Goal: Information Seeking & Learning: Check status

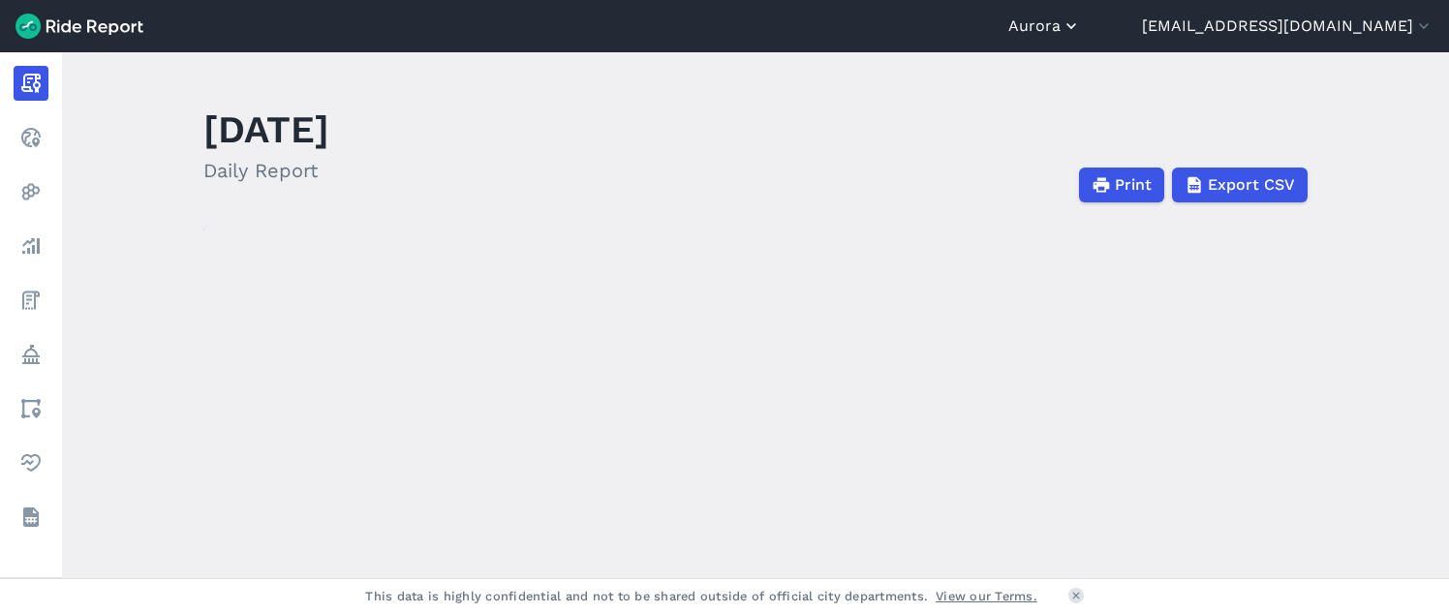
click at [1081, 18] on button "Aurora" at bounding box center [1045, 26] width 73 height 23
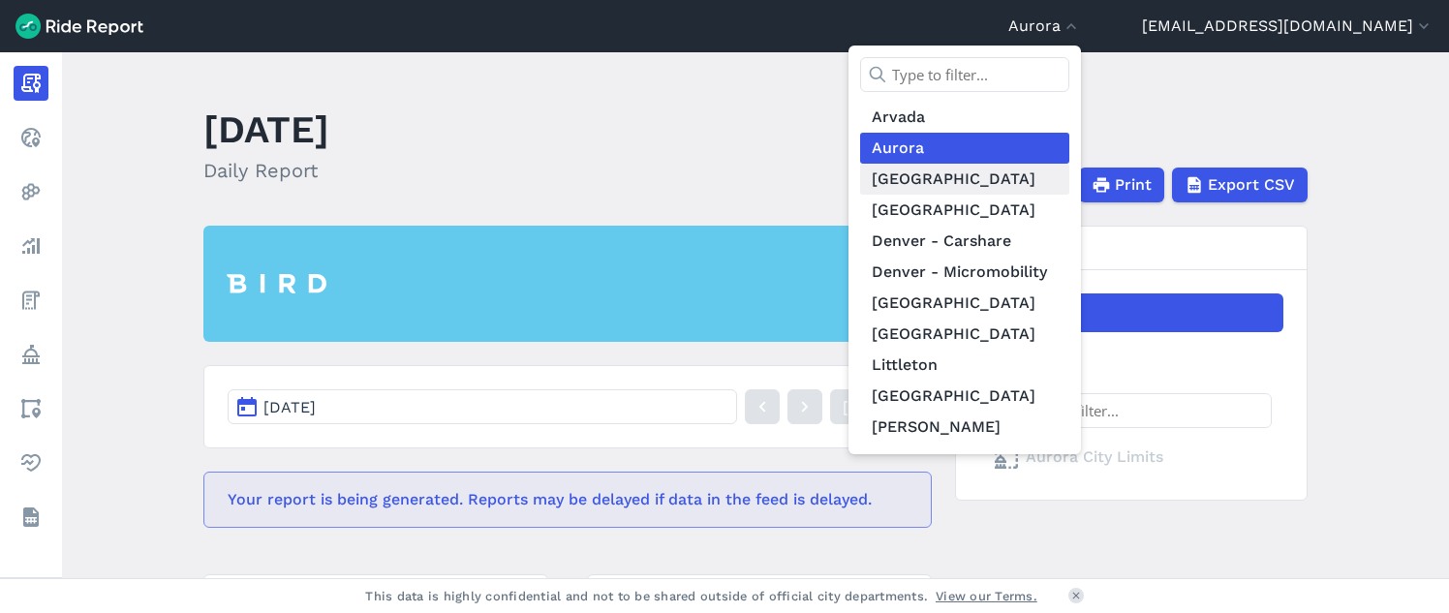
click at [1070, 190] on link "[GEOGRAPHIC_DATA]" at bounding box center [964, 179] width 209 height 31
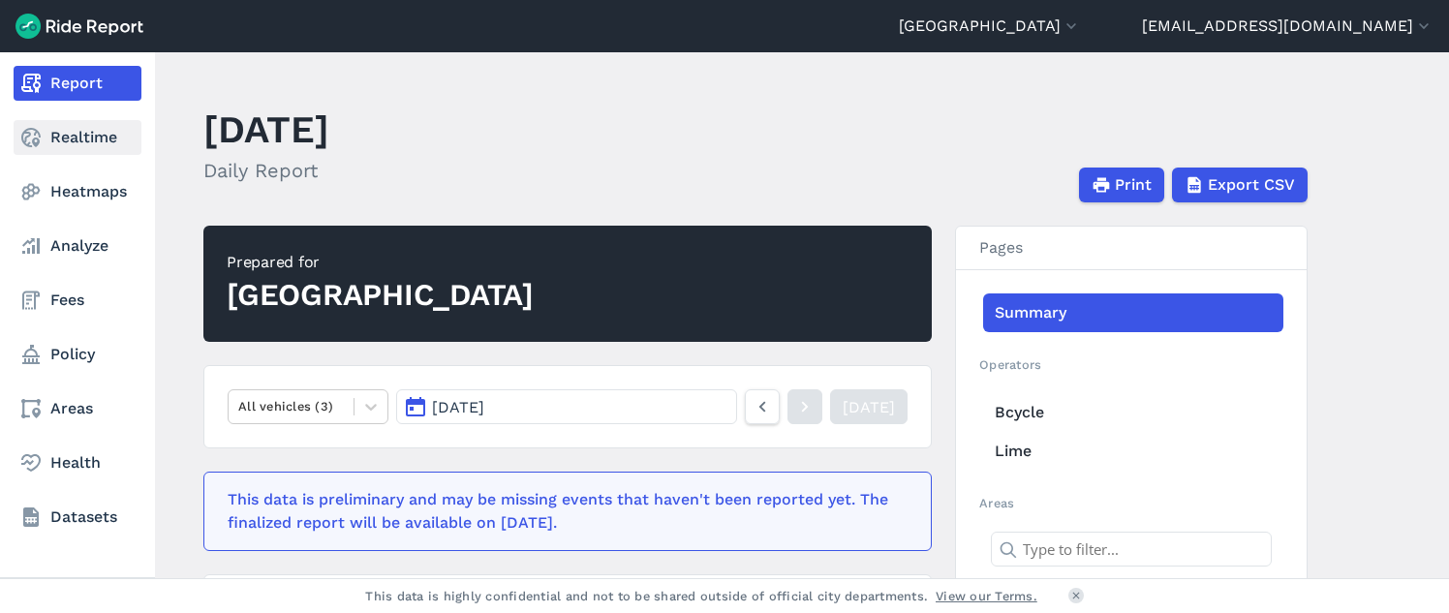
click at [68, 139] on link "Realtime" at bounding box center [78, 137] width 128 height 35
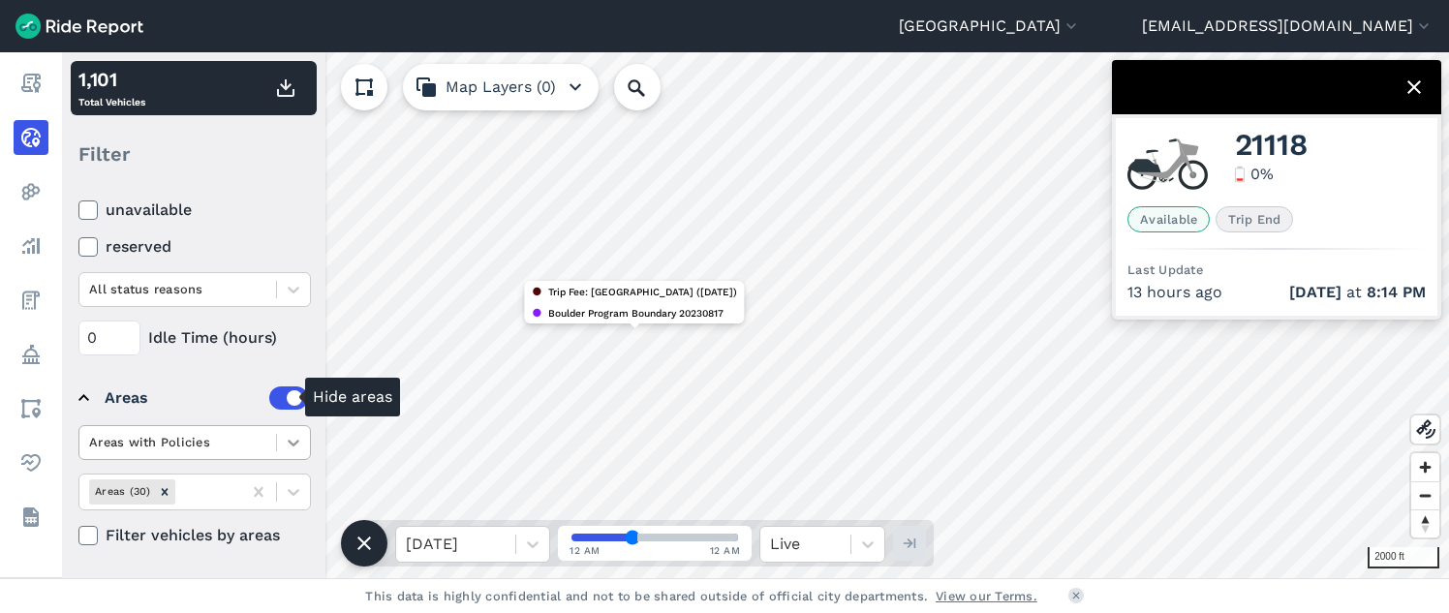
scroll to position [320, 0]
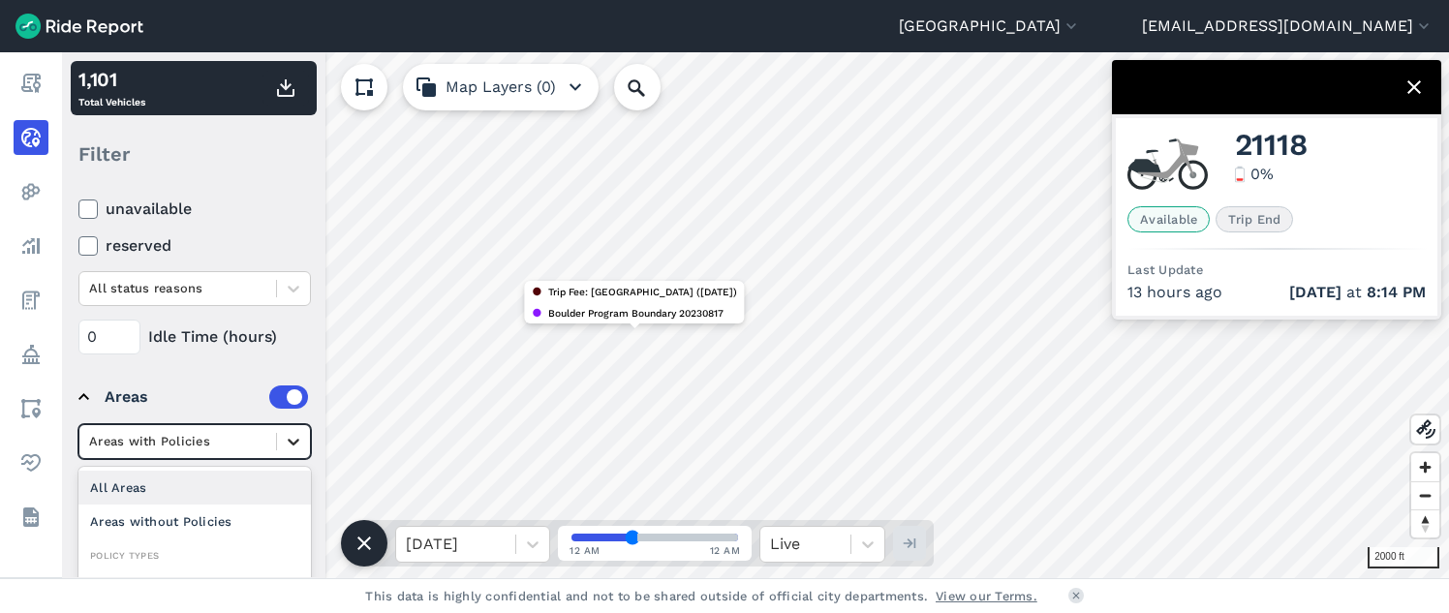
click at [293, 447] on icon at bounding box center [293, 441] width 19 height 19
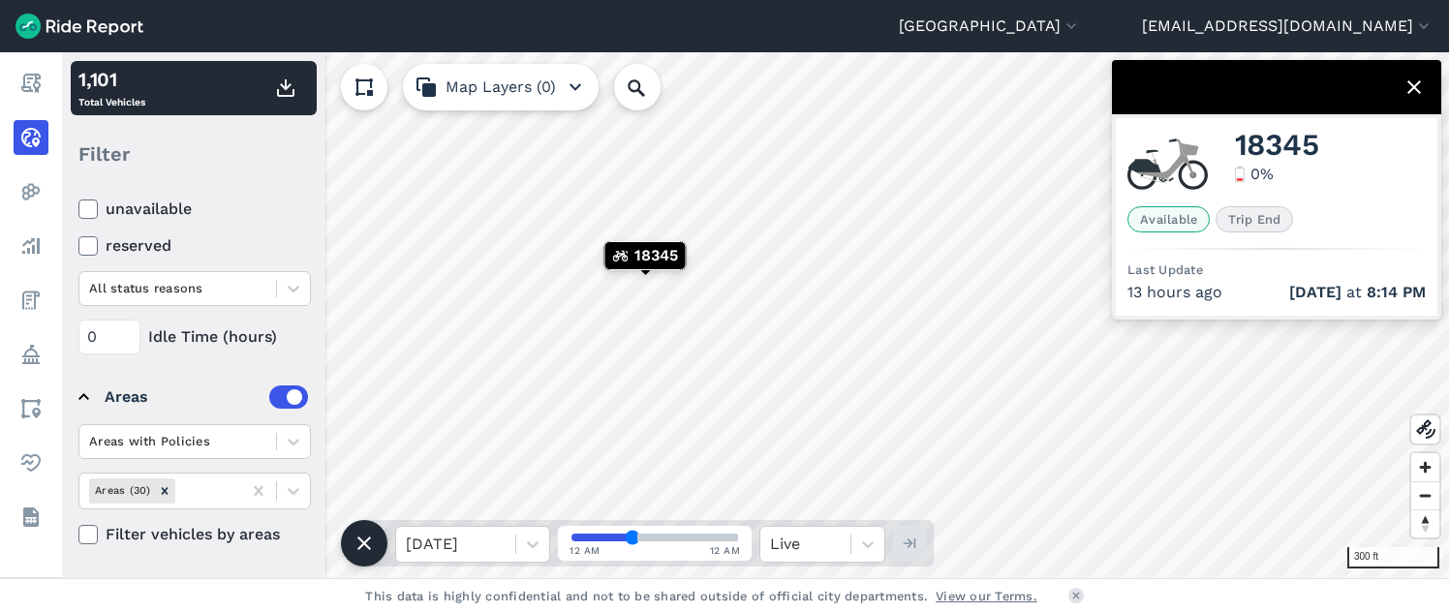
click at [656, 249] on span "18345" at bounding box center [657, 255] width 44 height 23
click at [647, 251] on span "Boulder Program Boundary 20230817" at bounding box center [649, 252] width 175 height 17
click at [550, 86] on button "Map Layers (0)" at bounding box center [501, 87] width 196 height 47
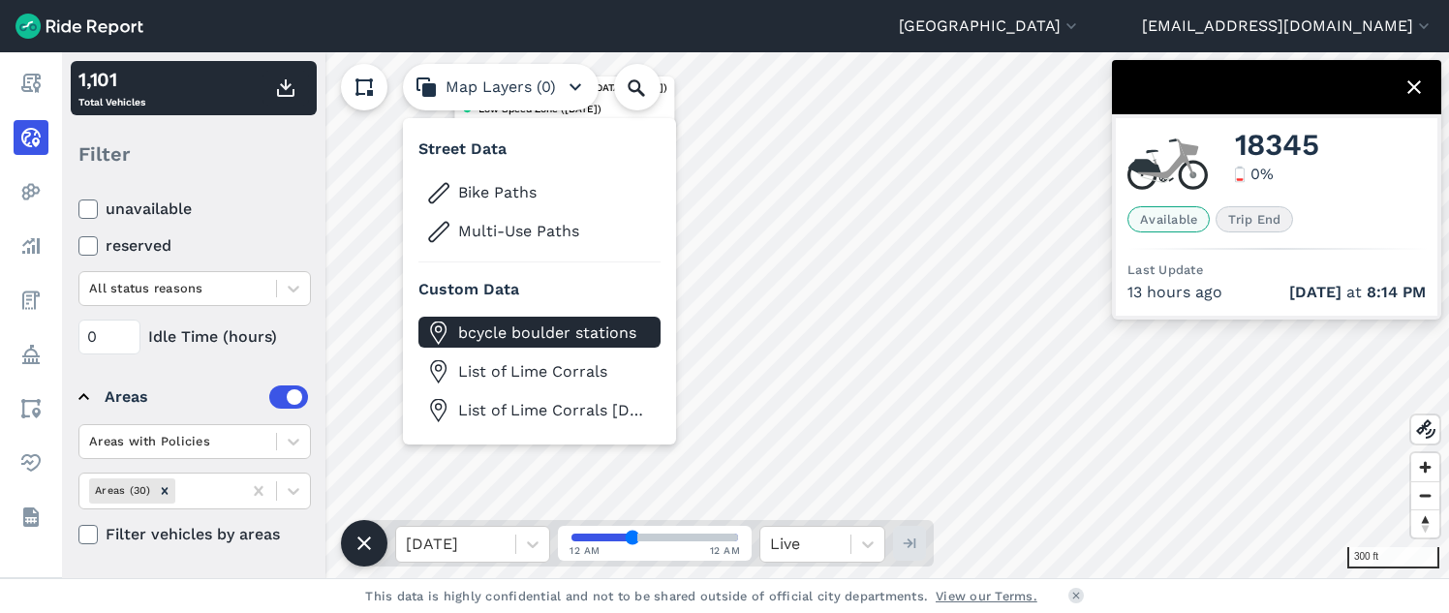
click at [588, 336] on span "bcycle boulder stations" at bounding box center [555, 333] width 194 height 23
click at [1410, 96] on icon at bounding box center [1414, 87] width 23 height 23
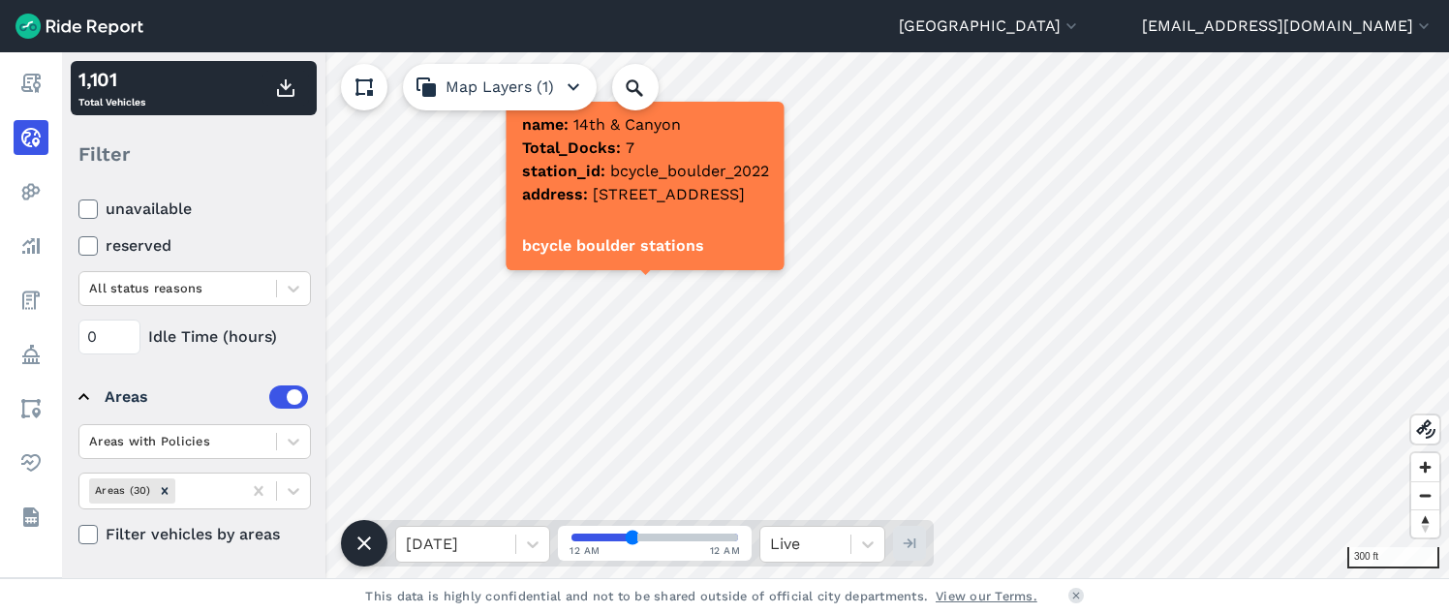
click at [675, 205] on p "address [STREET_ADDRESS]" at bounding box center [633, 194] width 223 height 23
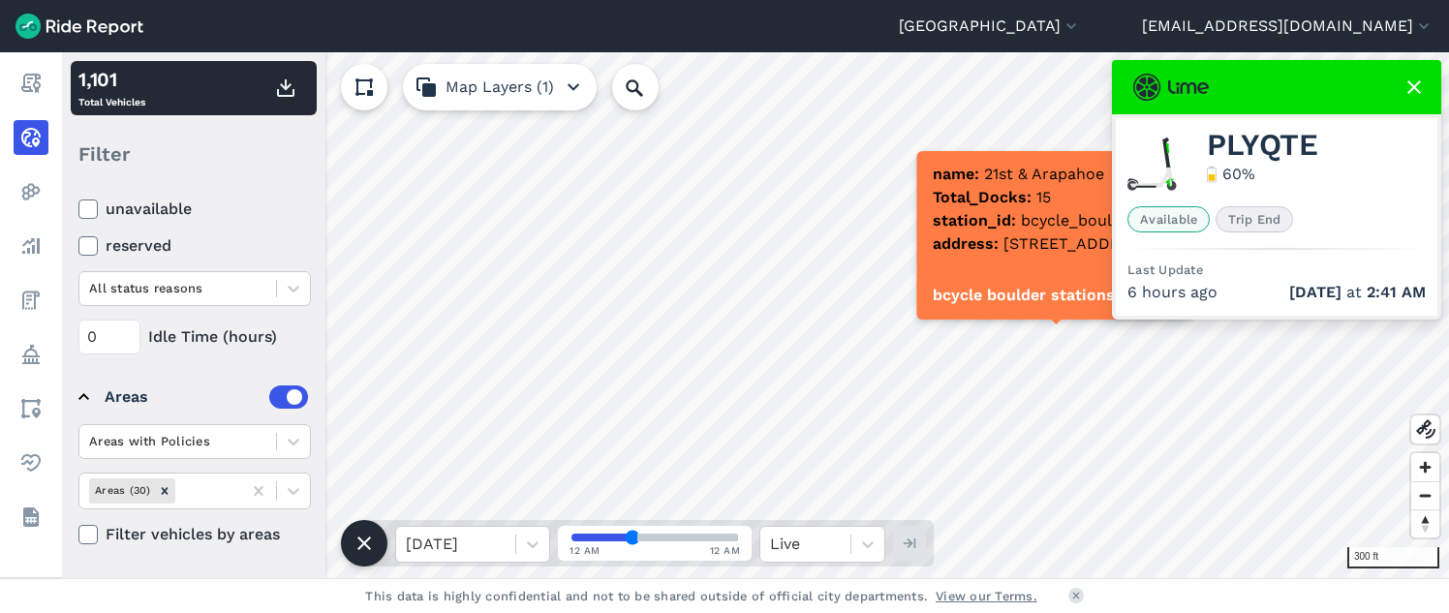
click at [1420, 82] on use at bounding box center [1415, 87] width 14 height 14
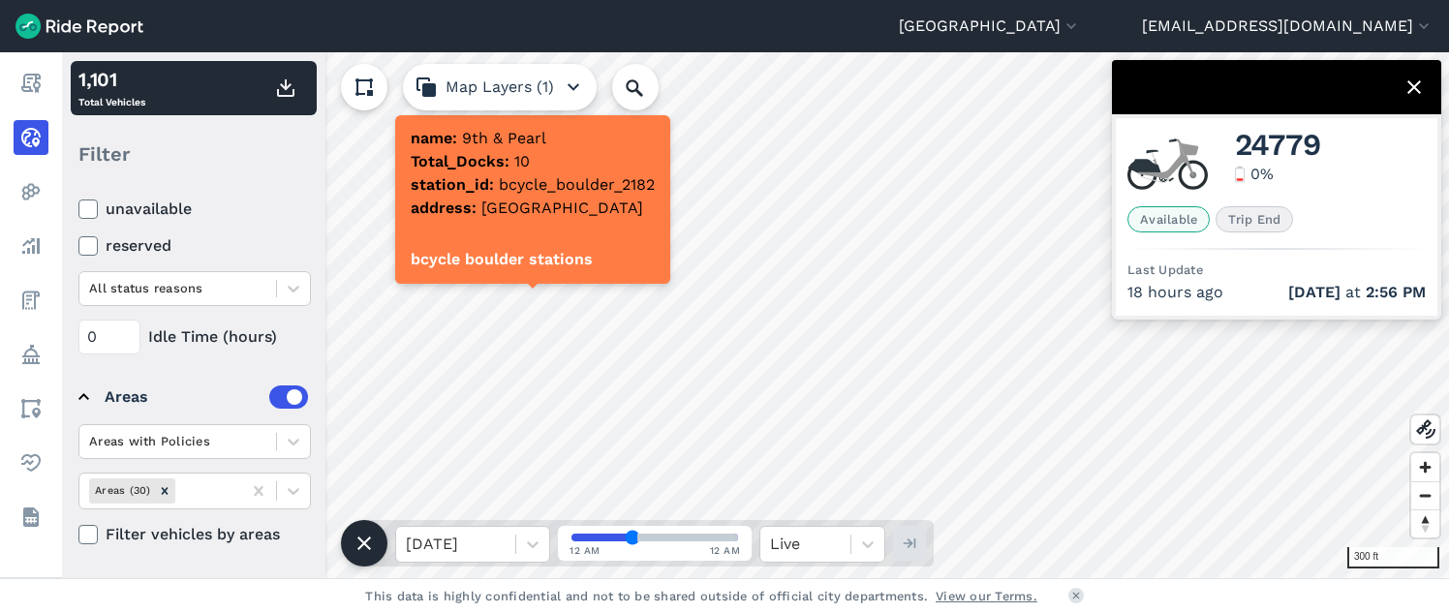
drag, startPoint x: 1370, startPoint y: 197, endPoint x: 1356, endPoint y: 218, distance: 25.3
click at [1369, 198] on div "24779 0 %" at bounding box center [1277, 164] width 298 height 69
click at [1412, 82] on icon at bounding box center [1414, 87] width 23 height 23
